Goal: Find specific page/section: Find specific page/section

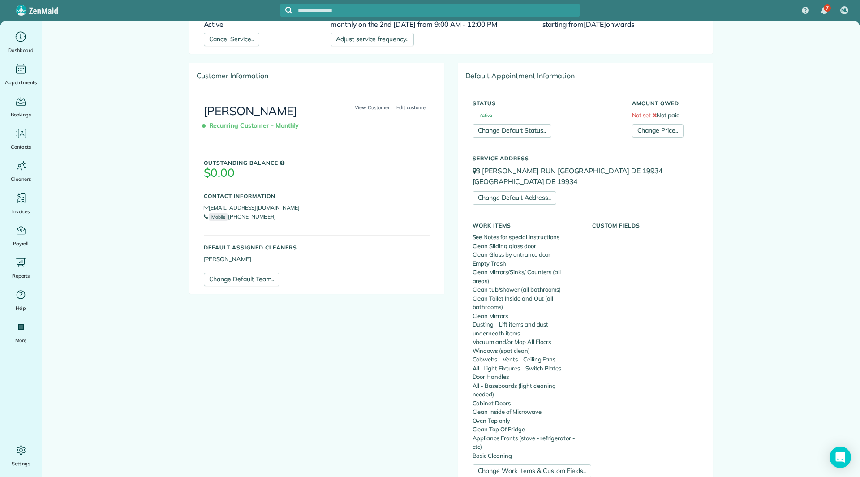
scroll to position [55, 0]
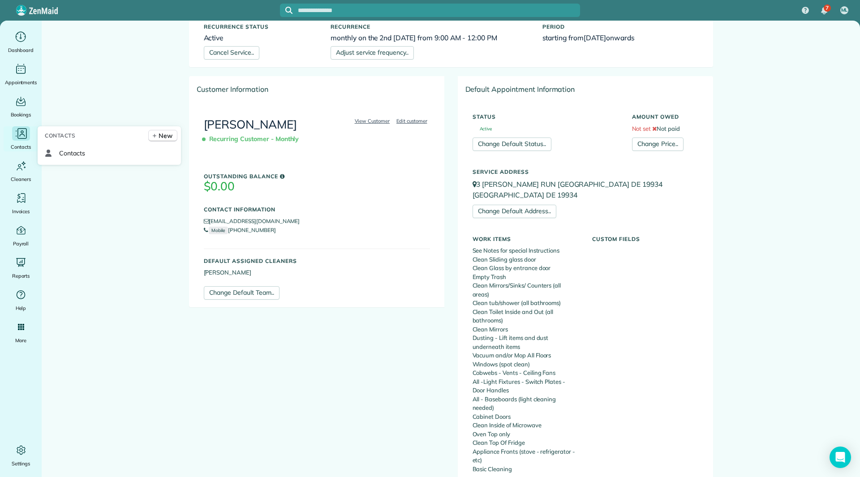
click at [24, 134] on icon "Main" at bounding box center [20, 133] width 13 height 13
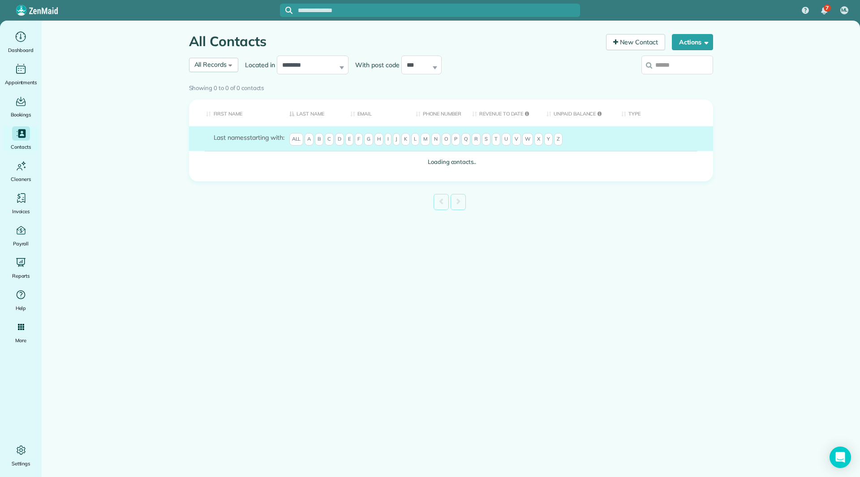
click at [662, 68] on input "search" at bounding box center [677, 65] width 72 height 19
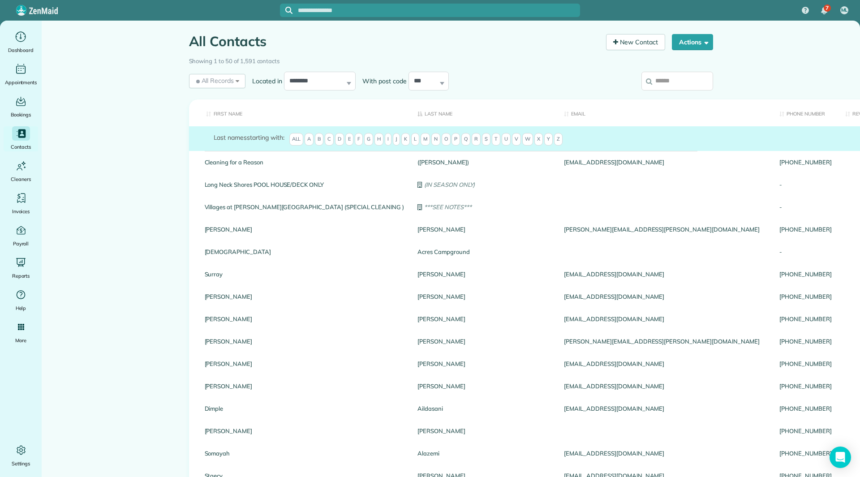
click at [673, 87] on input "search" at bounding box center [677, 81] width 72 height 19
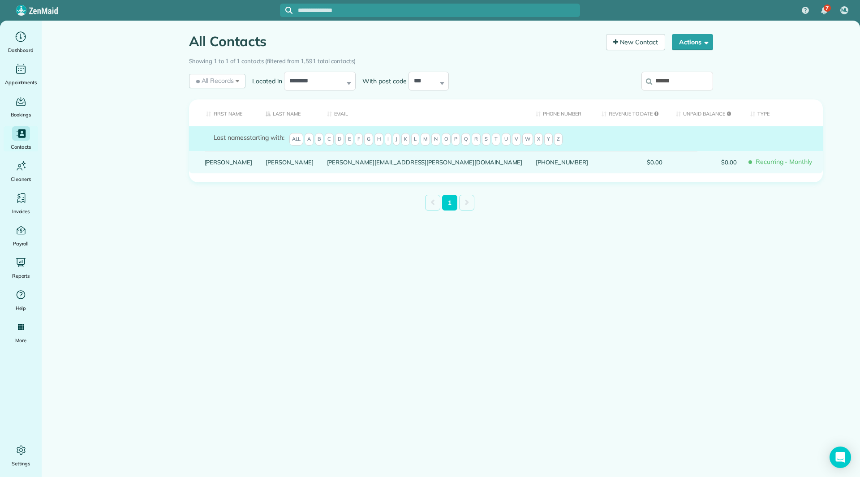
type input "******"
click at [215, 165] on link "Debbie" at bounding box center [229, 162] width 48 height 6
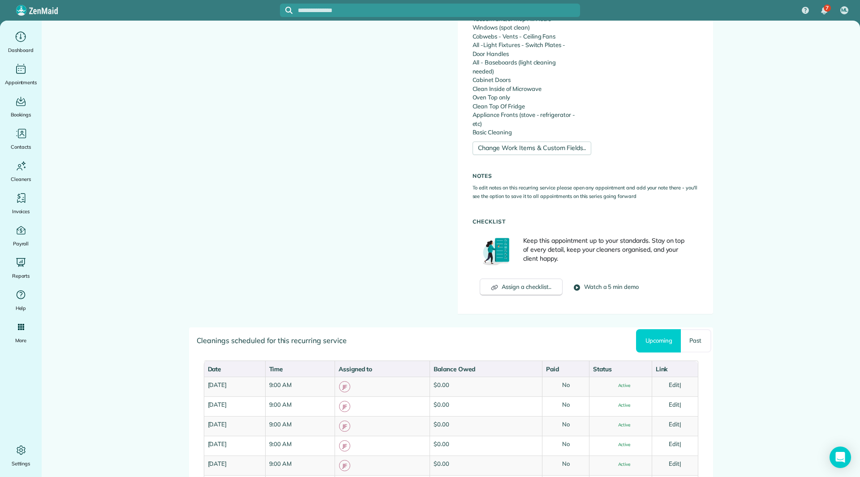
scroll to position [234, 0]
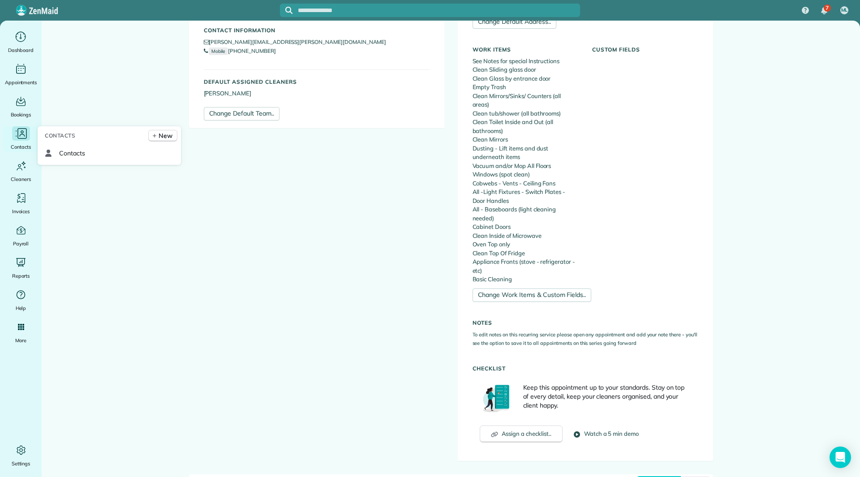
click at [21, 146] on span "Contacts" at bounding box center [21, 146] width 20 height 9
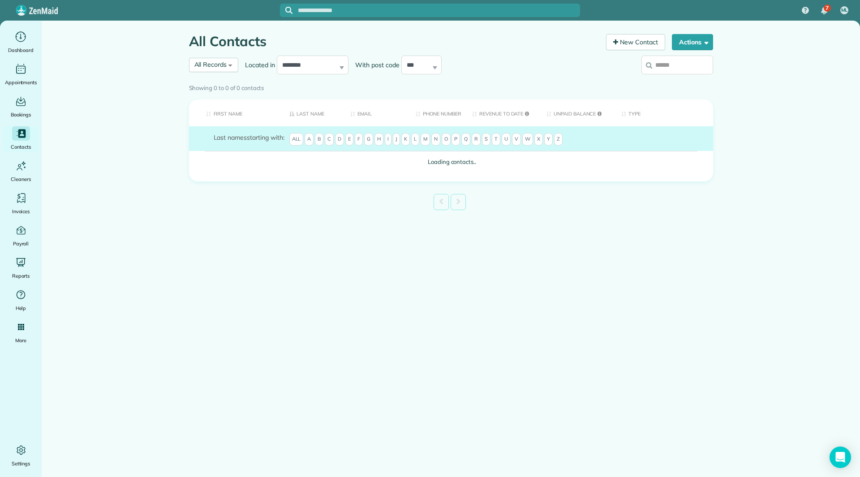
click at [665, 80] on div "Showing 0 to 0 of 0 contacts" at bounding box center [450, 88] width 537 height 16
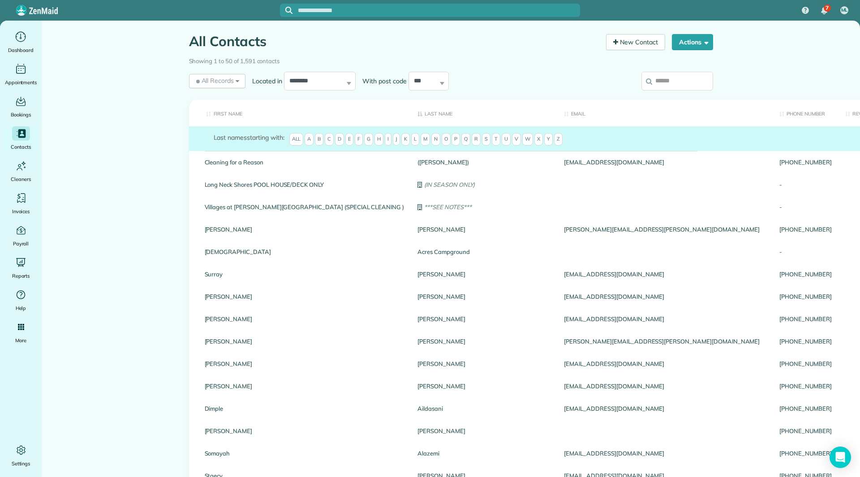
click at [673, 81] on input "search" at bounding box center [677, 81] width 72 height 19
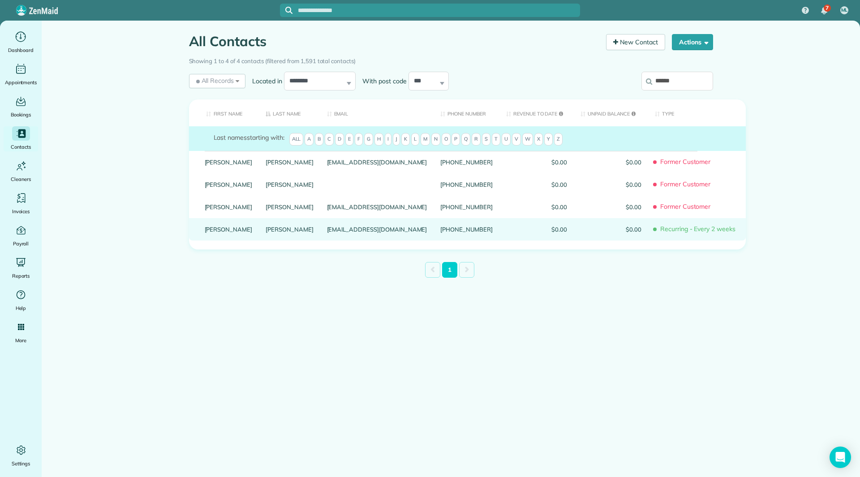
type input "******"
click at [213, 232] on link "Debbie" at bounding box center [229, 229] width 48 height 6
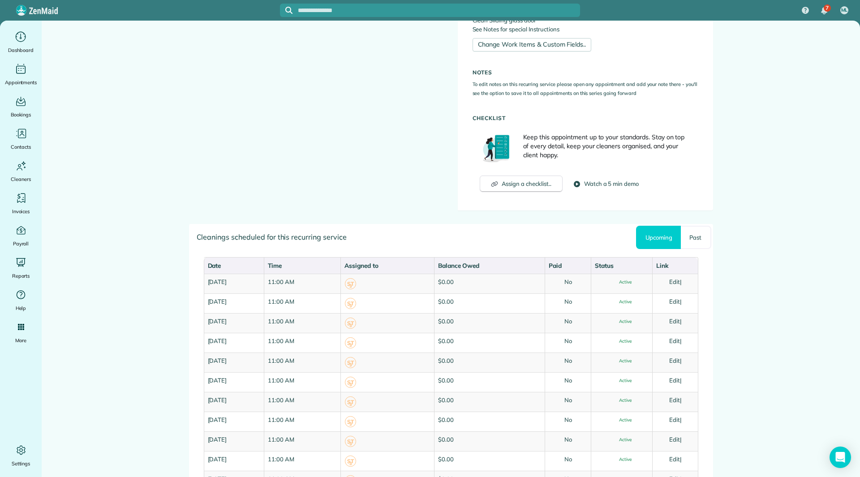
scroll to position [493, 0]
